Goal: Task Accomplishment & Management: Use online tool/utility

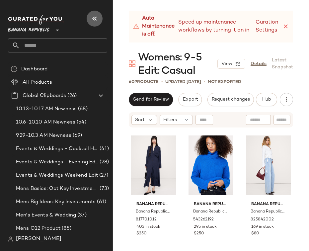
click at [93, 19] on icon "button" at bounding box center [94, 19] width 8 height 8
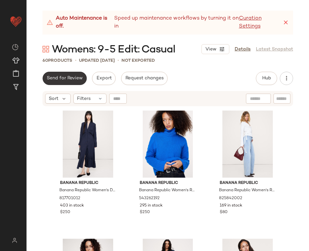
click at [65, 80] on span "Send for Review" at bounding box center [64, 78] width 36 height 5
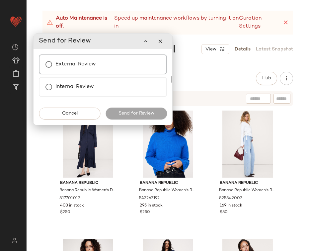
click at [113, 66] on div "External Review" at bounding box center [103, 64] width 128 height 20
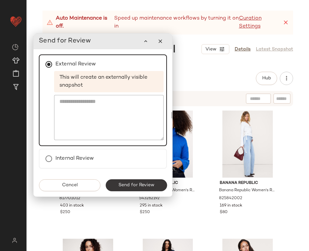
click at [128, 182] on span "Send for Review" at bounding box center [136, 184] width 36 height 5
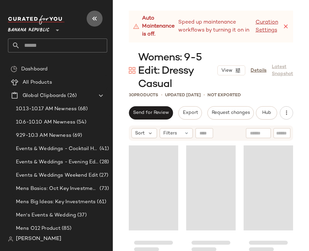
click at [94, 20] on icon "button" at bounding box center [94, 19] width 8 height 8
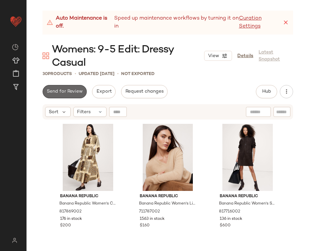
click at [60, 92] on span "Send for Review" at bounding box center [64, 91] width 36 height 5
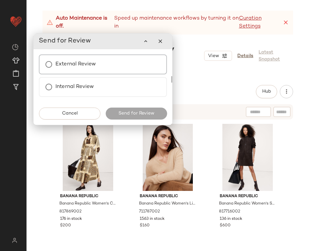
click at [106, 64] on div "External Review" at bounding box center [103, 64] width 128 height 20
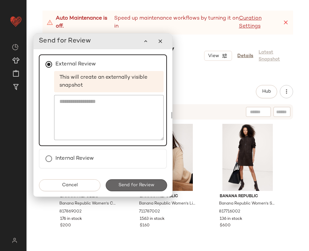
click at [131, 184] on span "Send for Review" at bounding box center [136, 184] width 36 height 5
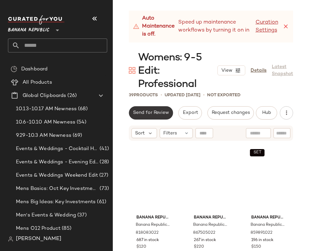
click at [153, 111] on span "Send for Review" at bounding box center [151, 112] width 36 height 5
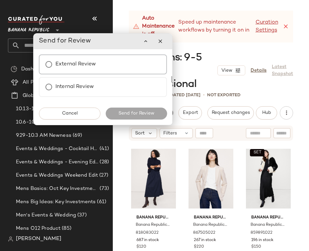
click at [118, 69] on div "External Review" at bounding box center [103, 64] width 128 height 20
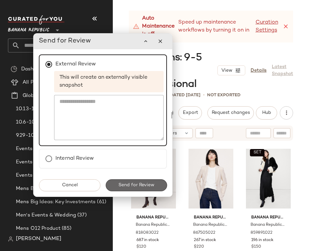
click at [150, 187] on span "Send for Review" at bounding box center [136, 184] width 36 height 5
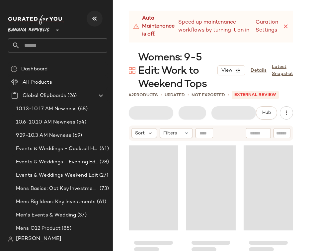
click at [94, 21] on icon "button" at bounding box center [94, 19] width 8 height 8
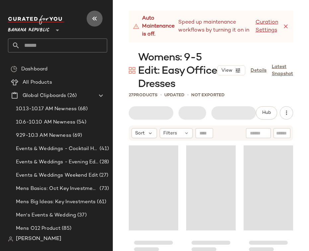
click at [94, 17] on icon "button" at bounding box center [94, 19] width 8 height 8
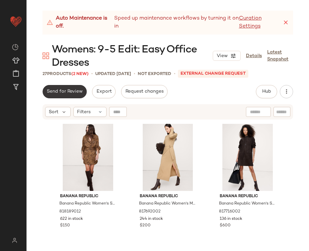
click at [66, 90] on span "Send for Review" at bounding box center [64, 91] width 36 height 5
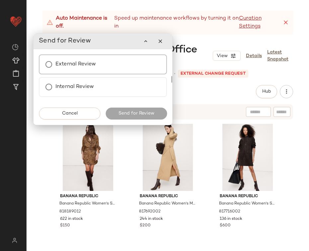
click at [92, 66] on label "External Review" at bounding box center [75, 64] width 40 height 13
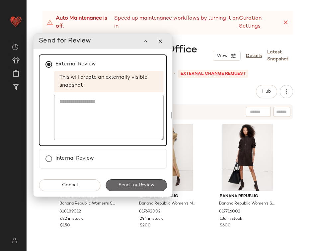
click at [140, 187] on span "Send for Review" at bounding box center [136, 184] width 36 height 5
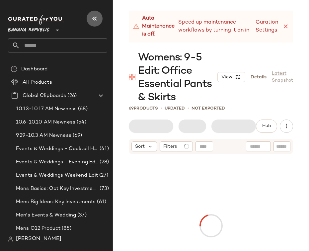
click at [94, 18] on icon "button" at bounding box center [94, 19] width 8 height 8
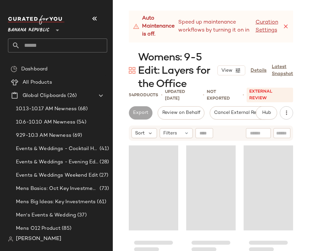
click at [91, 21] on icon "button" at bounding box center [94, 19] width 8 height 8
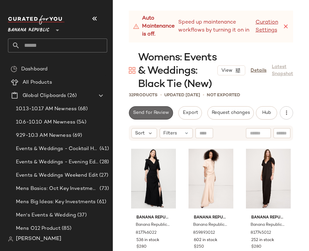
click at [141, 115] on button "Send for Review" at bounding box center [151, 112] width 44 height 13
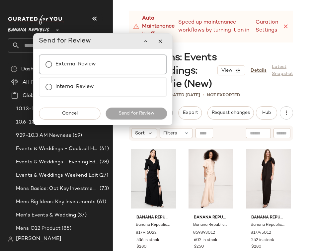
click at [139, 69] on div "External Review" at bounding box center [103, 64] width 128 height 20
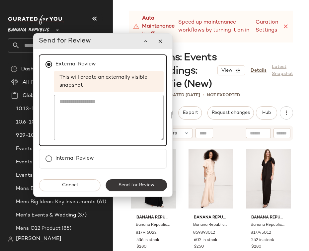
click at [148, 184] on span "Send for Review" at bounding box center [136, 184] width 36 height 5
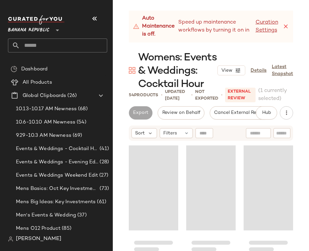
scroll to position [512, 0]
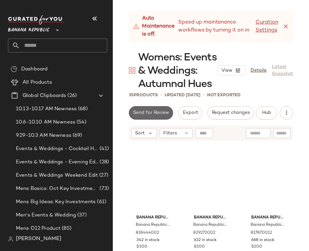
click at [159, 111] on span "Send for Review" at bounding box center [151, 112] width 36 height 5
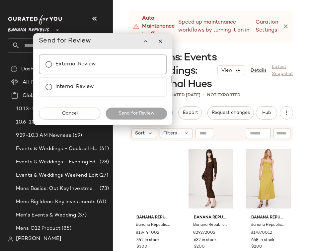
click at [118, 63] on div "External Review" at bounding box center [103, 64] width 128 height 20
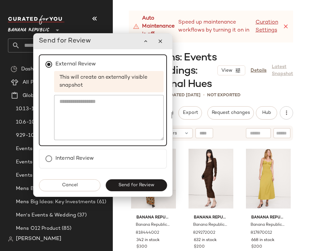
click at [143, 184] on span "Send for Review" at bounding box center [136, 184] width 36 height 5
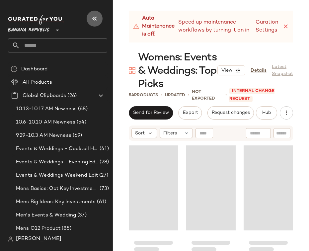
click at [95, 17] on icon "button" at bounding box center [94, 19] width 8 height 8
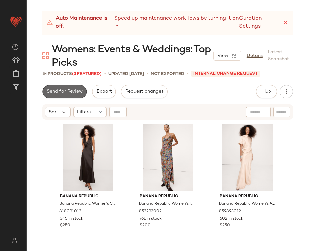
click at [62, 87] on button "Send for Review" at bounding box center [64, 91] width 44 height 13
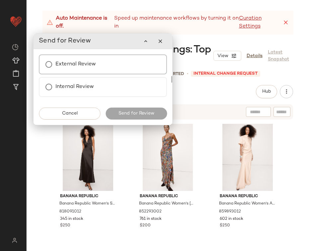
click at [97, 63] on div "External Review" at bounding box center [103, 64] width 128 height 20
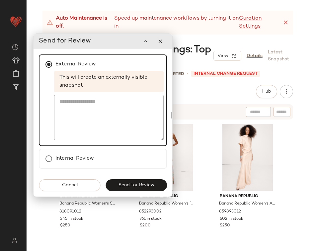
click at [125, 182] on span "Send for Review" at bounding box center [136, 184] width 36 height 5
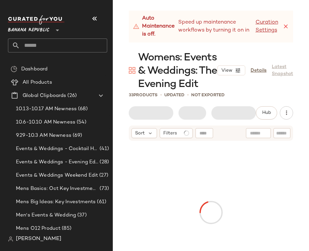
click at [98, 21] on icon "button" at bounding box center [94, 19] width 8 height 8
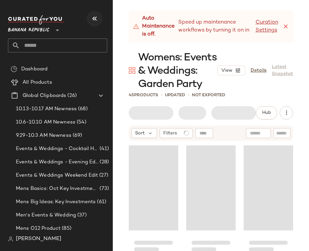
click at [93, 17] on icon "button" at bounding box center [94, 19] width 8 height 8
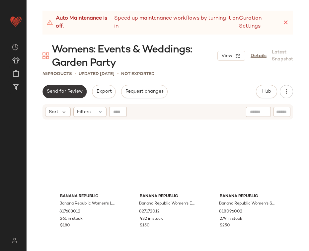
click at [60, 89] on span "Send for Review" at bounding box center [64, 91] width 36 height 5
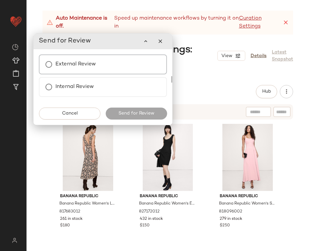
click at [80, 63] on label "External Review" at bounding box center [75, 64] width 40 height 13
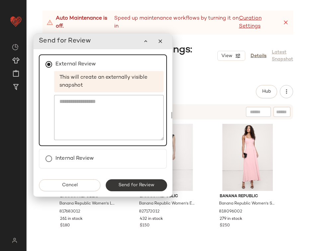
click at [136, 182] on span "Send for Review" at bounding box center [136, 184] width 36 height 5
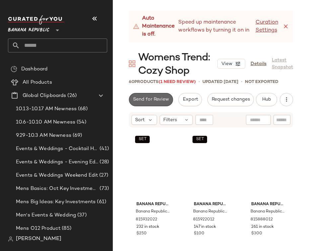
click at [160, 104] on button "Send for Review" at bounding box center [151, 99] width 44 height 13
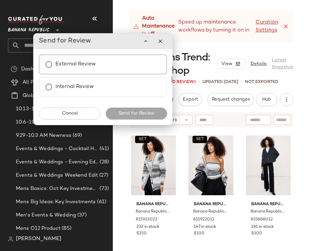
click at [130, 66] on div "External Review" at bounding box center [103, 64] width 128 height 20
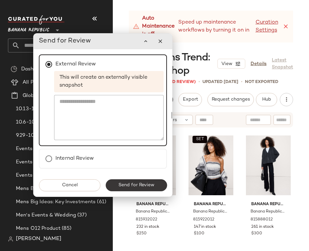
click at [146, 186] on span "Send for Review" at bounding box center [136, 184] width 36 height 5
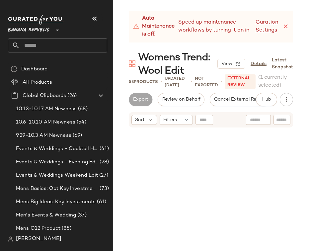
scroll to position [2047, 0]
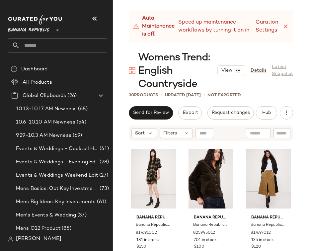
click at [138, 112] on span "Send for Review" at bounding box center [151, 112] width 36 height 5
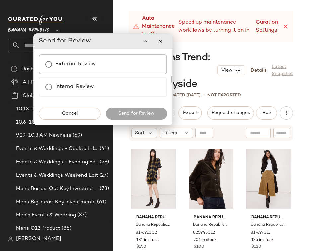
click at [127, 68] on div "External Review" at bounding box center [103, 64] width 128 height 20
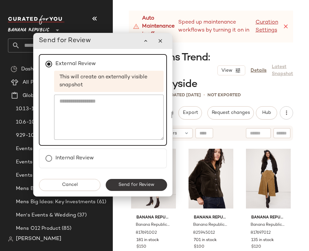
click at [151, 187] on span "Send for Review" at bounding box center [136, 184] width 36 height 5
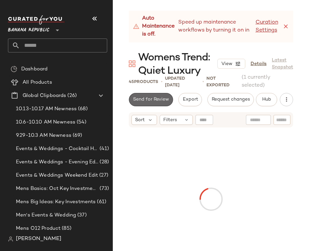
click at [149, 101] on span "Send for Review" at bounding box center [151, 99] width 36 height 5
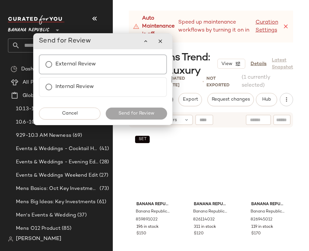
click at [134, 67] on div "External Review" at bounding box center [103, 64] width 128 height 20
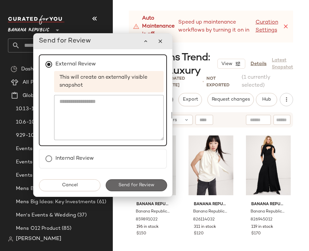
click at [147, 188] on button "Send for Review" at bounding box center [135, 185] width 61 height 12
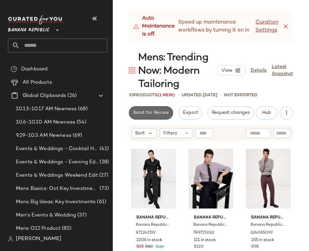
click at [158, 113] on span "Send for Review" at bounding box center [151, 112] width 36 height 5
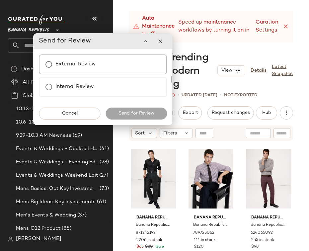
click at [131, 64] on div "External Review" at bounding box center [103, 64] width 128 height 20
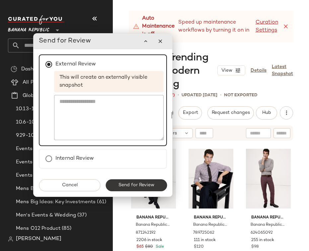
click at [143, 189] on button "Send for Review" at bounding box center [135, 185] width 61 height 12
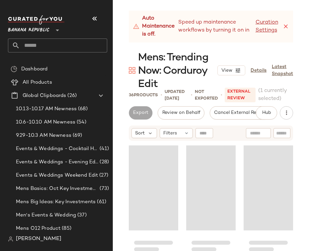
scroll to position [1279, 0]
